Goal: Navigation & Orientation: Find specific page/section

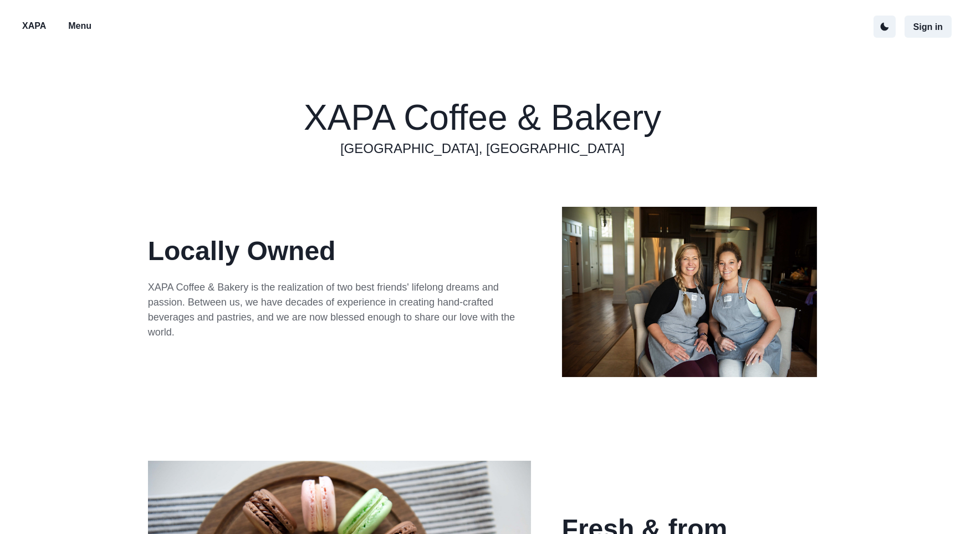
click at [88, 28] on p "Menu" at bounding box center [79, 25] width 23 height 13
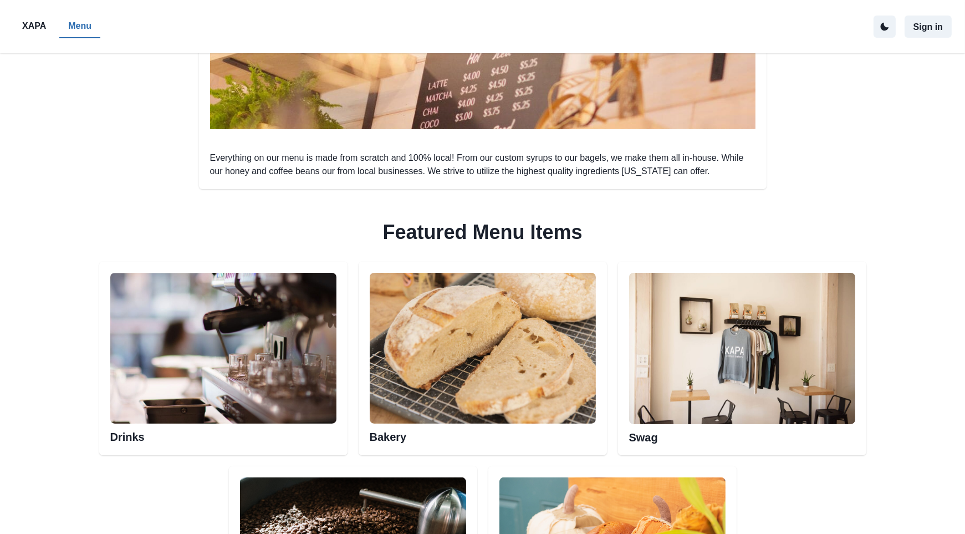
scroll to position [372, 0]
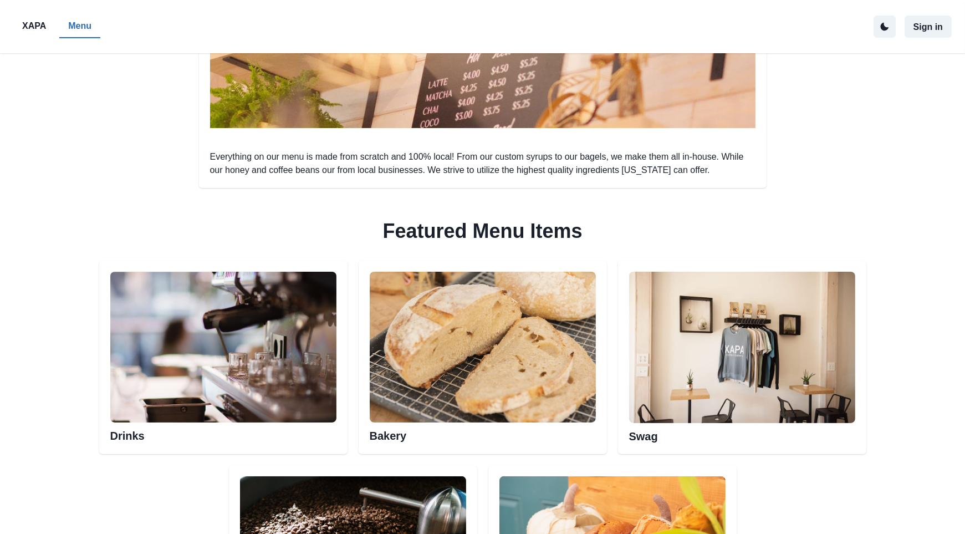
click at [134, 433] on h2 "Drinks" at bounding box center [223, 432] width 226 height 20
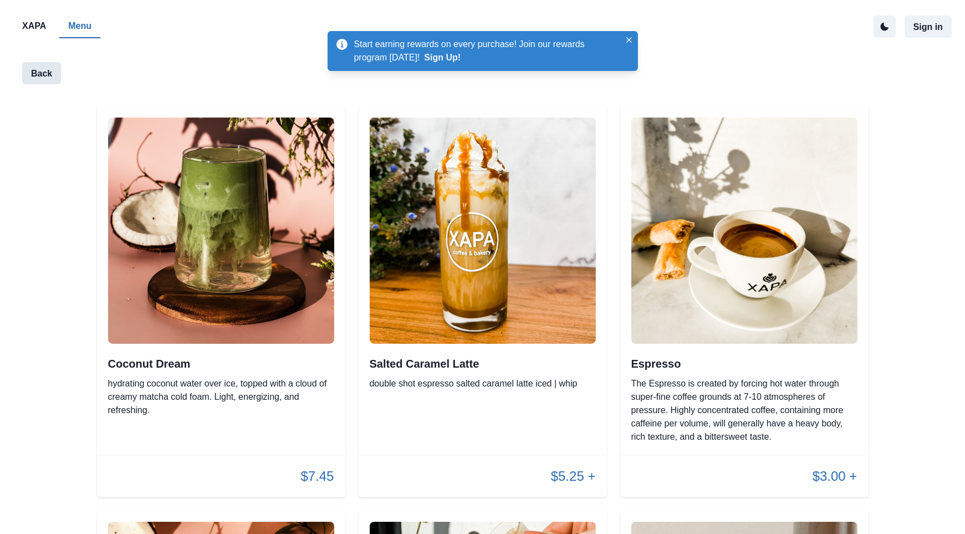
click at [32, 76] on button "Back" at bounding box center [41, 73] width 39 height 22
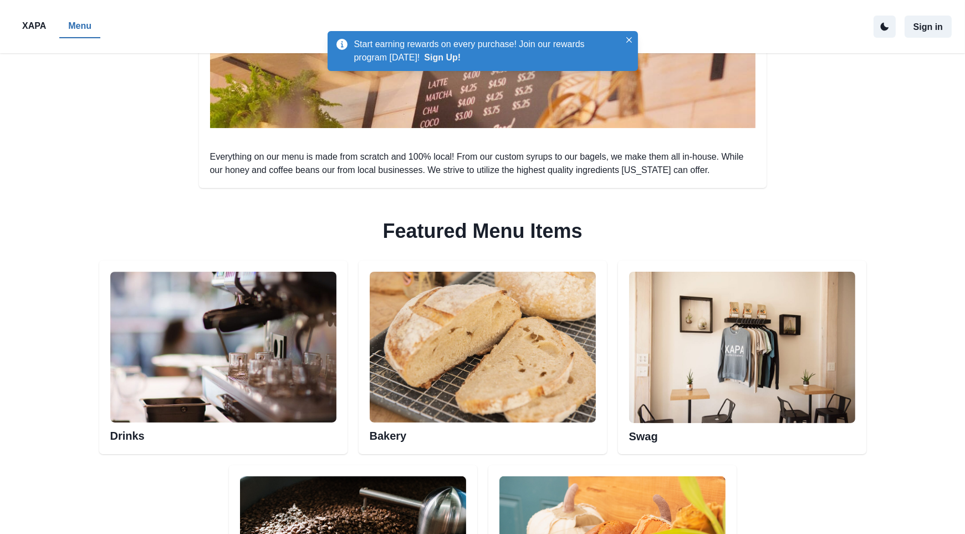
scroll to position [484, 0]
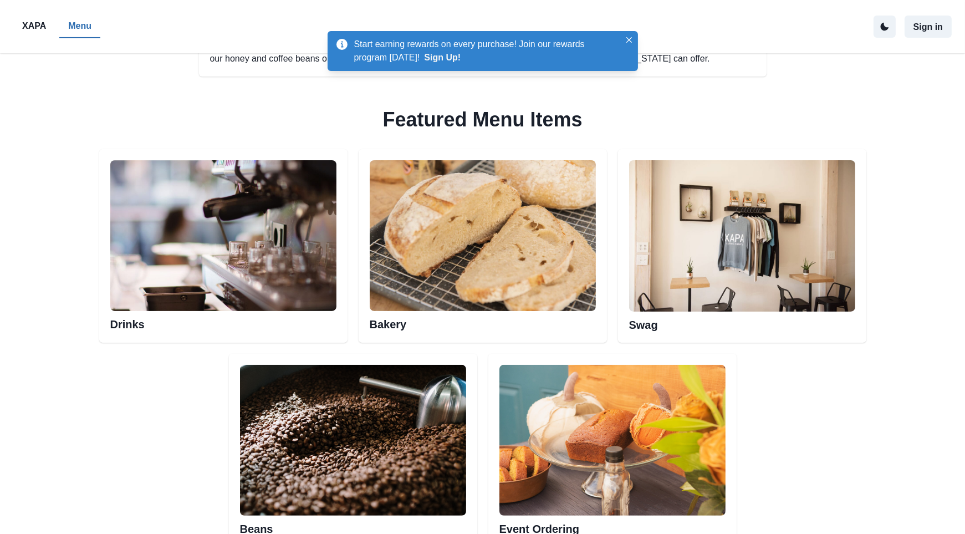
click at [398, 326] on h2 "Bakery" at bounding box center [483, 321] width 226 height 20
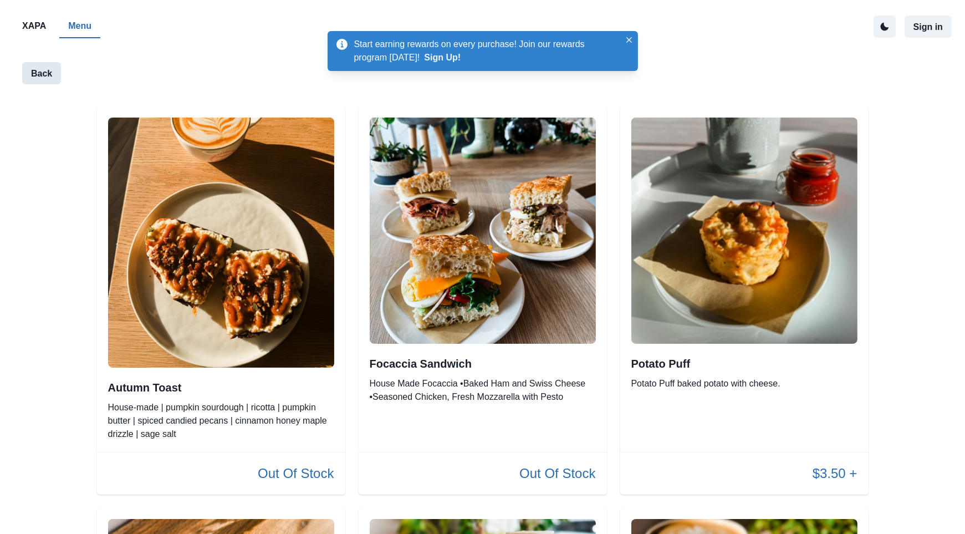
click at [44, 70] on button "Back" at bounding box center [41, 73] width 39 height 22
